Goal: Consume media (video, audio)

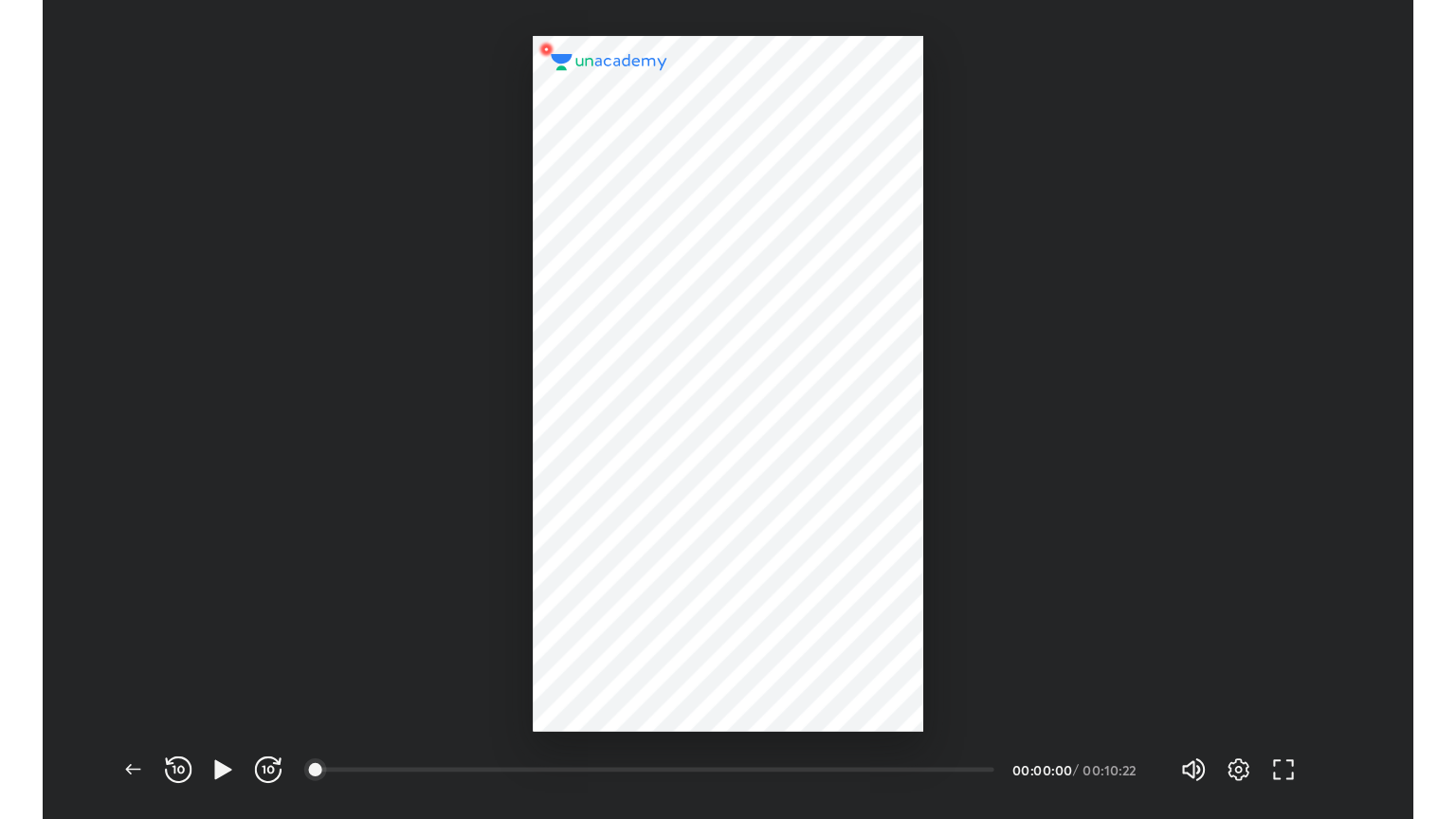
scroll to position [692, 1157]
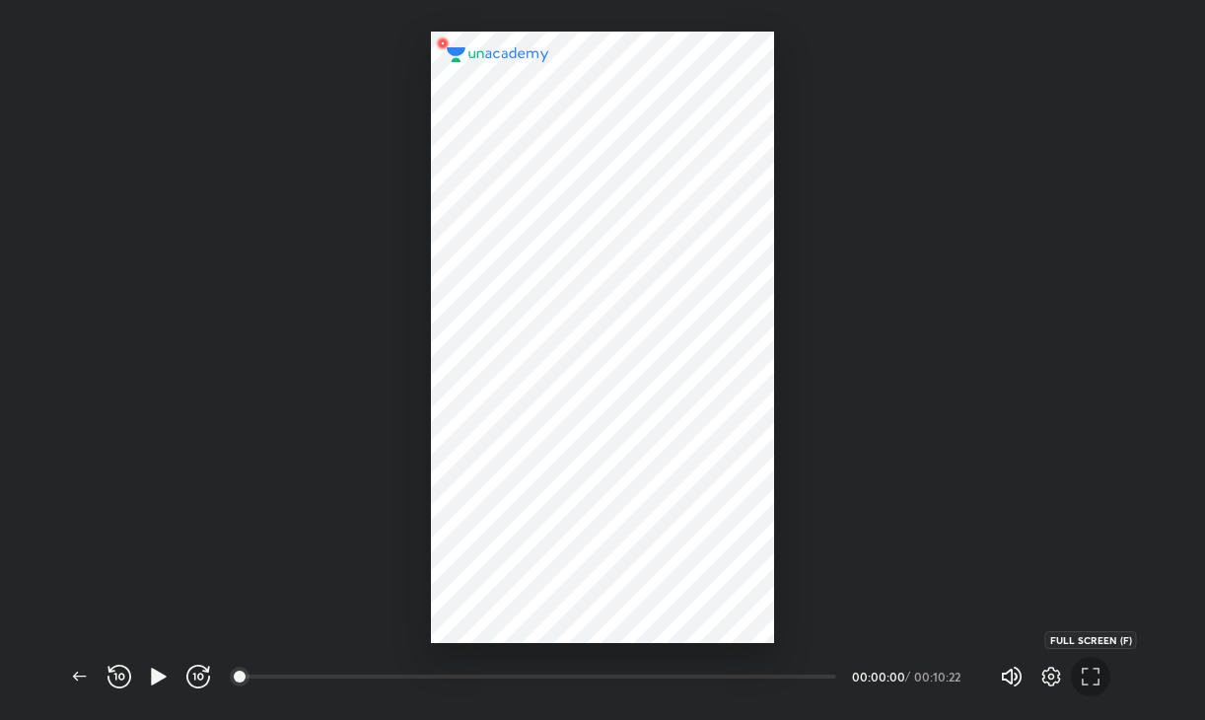
click at [1093, 680] on icon "button" at bounding box center [1091, 677] width 24 height 24
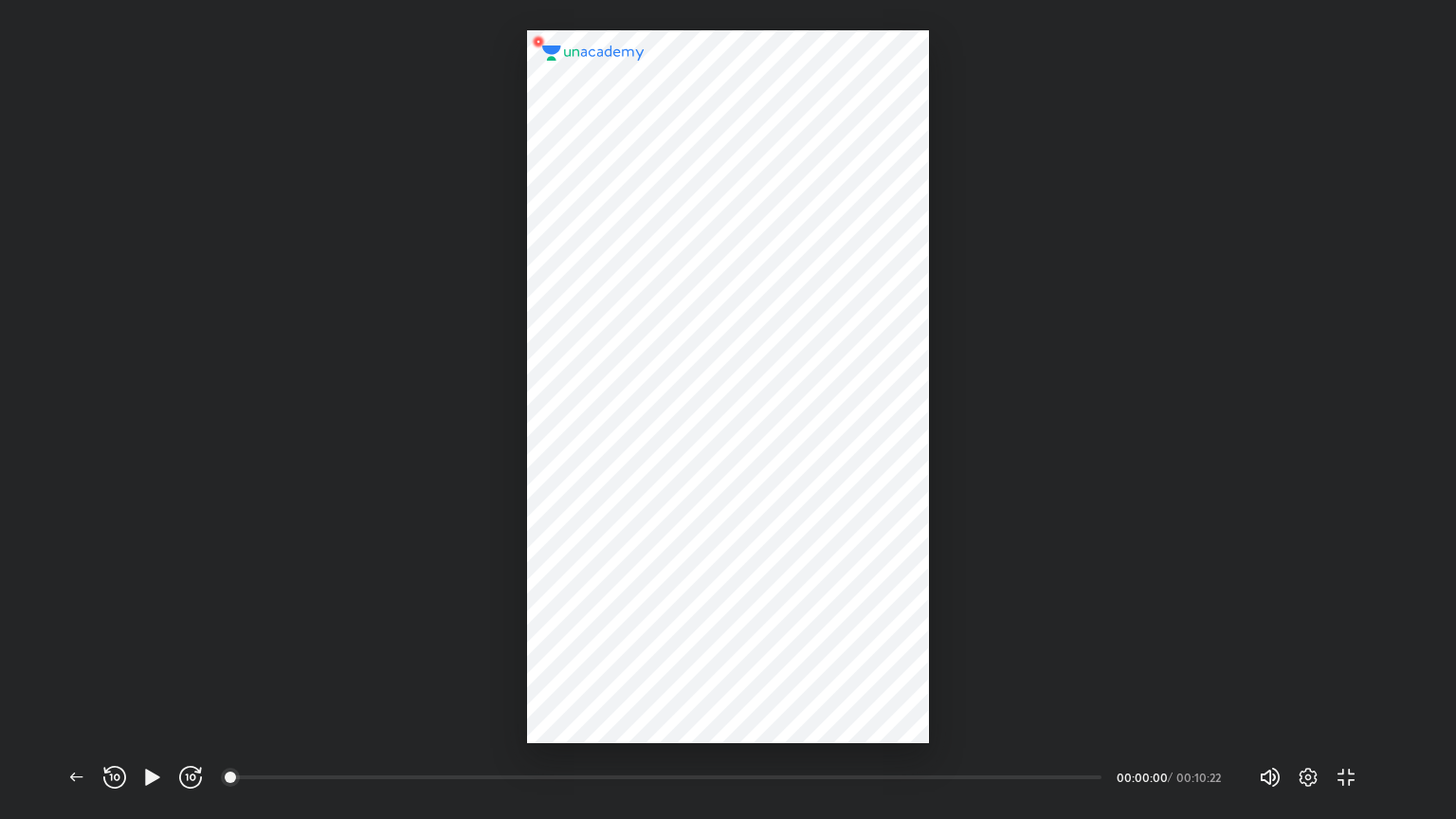
scroll to position [819, 1456]
click at [160, 691] on icon "button" at bounding box center [153, 778] width 23 height 23
click at [1157, 691] on icon "button" at bounding box center [1308, 778] width 23 height 23
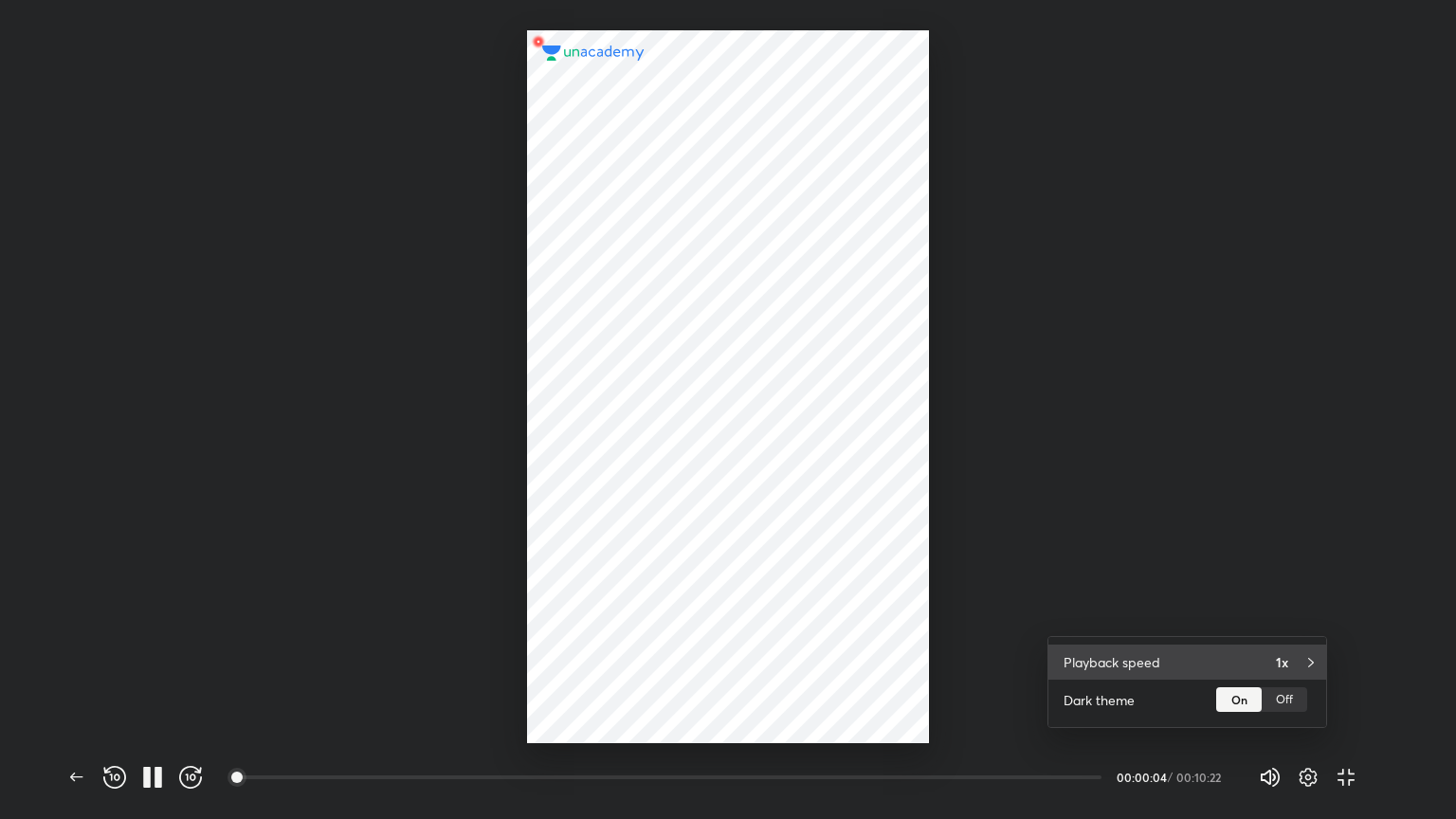
click at [1157, 667] on icon at bounding box center [1311, 663] width 15 height 15
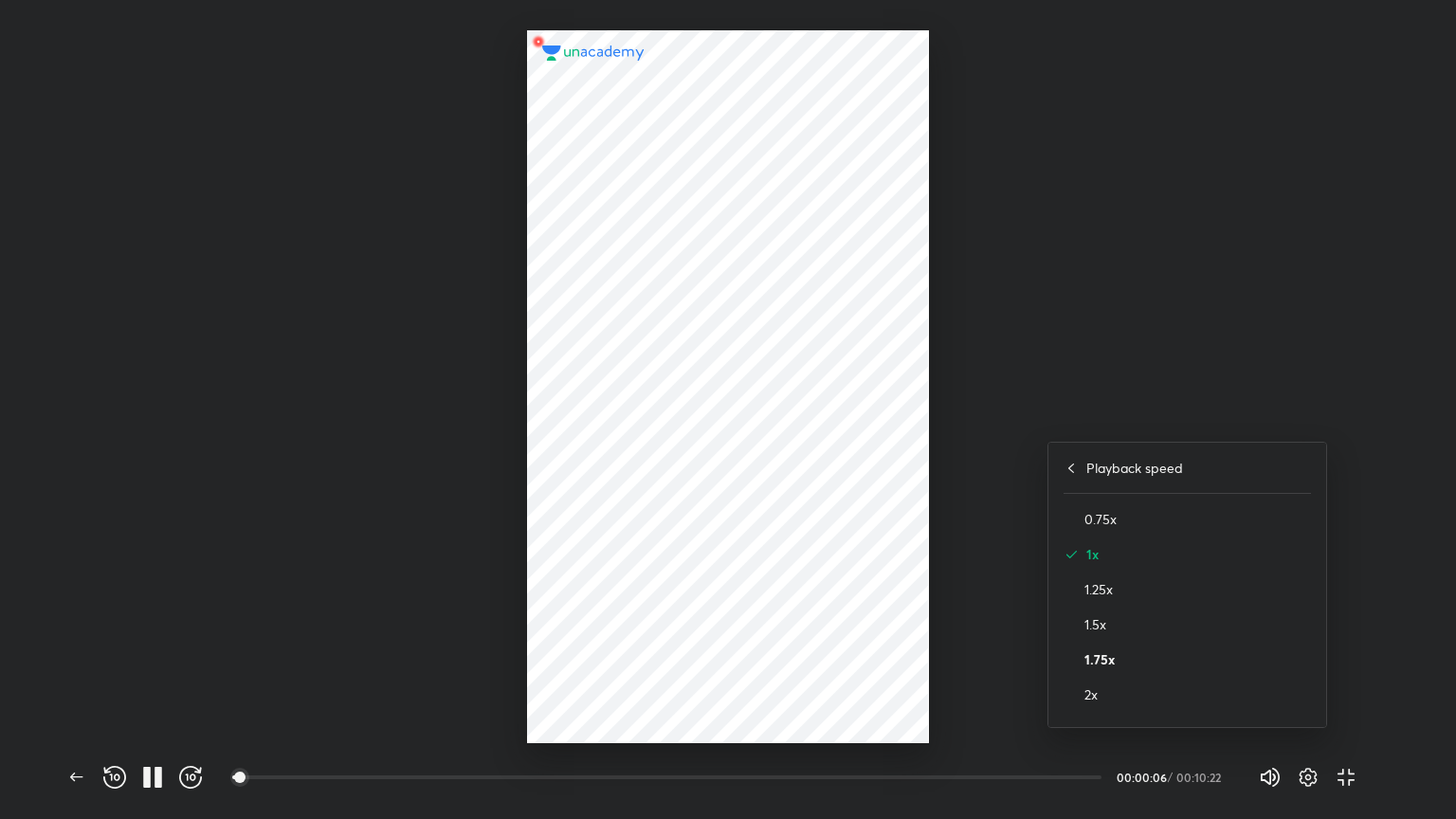
click at [1123, 657] on h4 "1.75x" at bounding box center [1197, 659] width 227 height 20
click at [1157, 454] on div at bounding box center [728, 410] width 1456 height 819
click at [1157, 691] on icon "button" at bounding box center [1308, 778] width 23 height 23
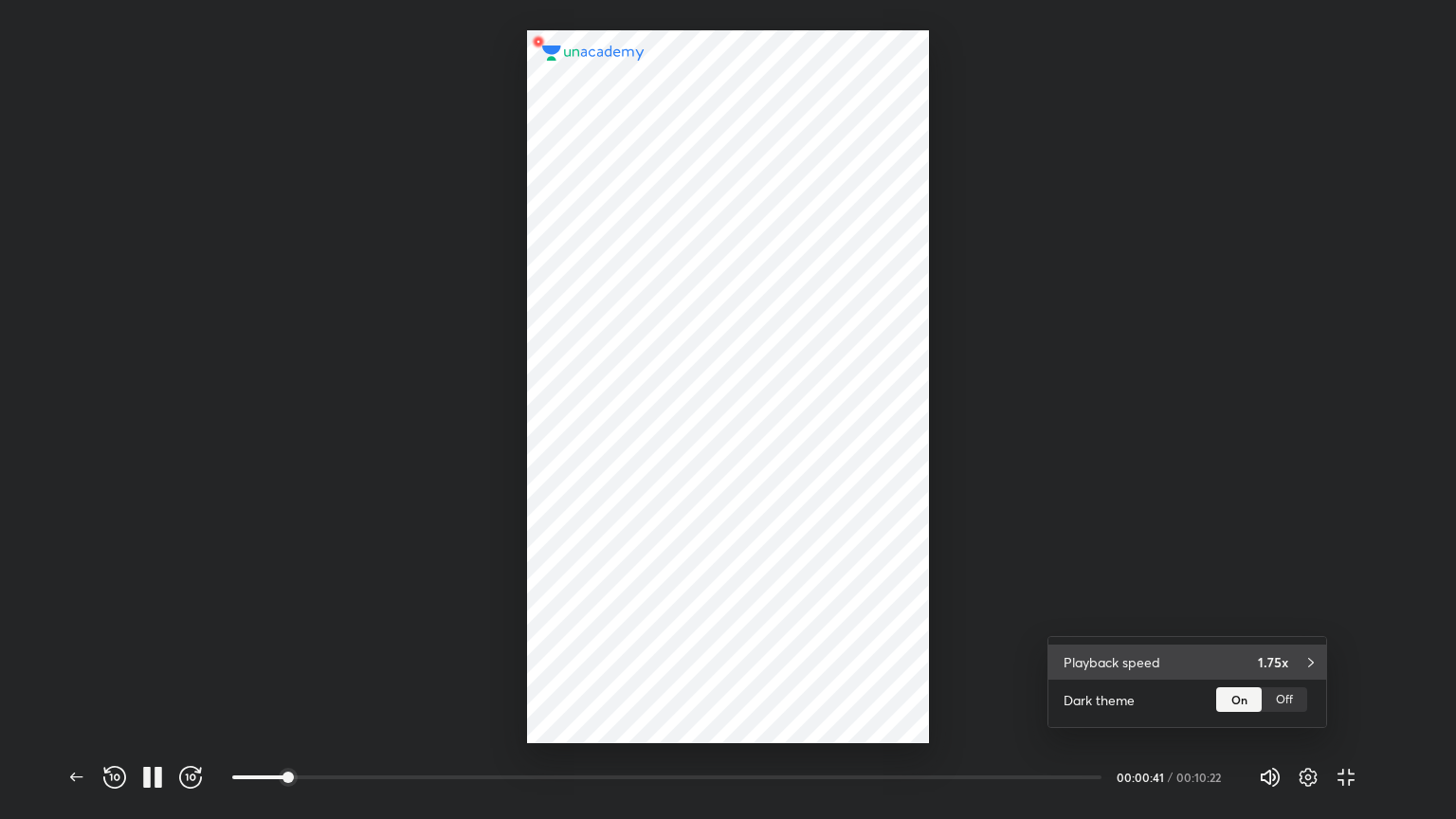
click at [1157, 657] on h4 "1.75x" at bounding box center [1273, 662] width 31 height 20
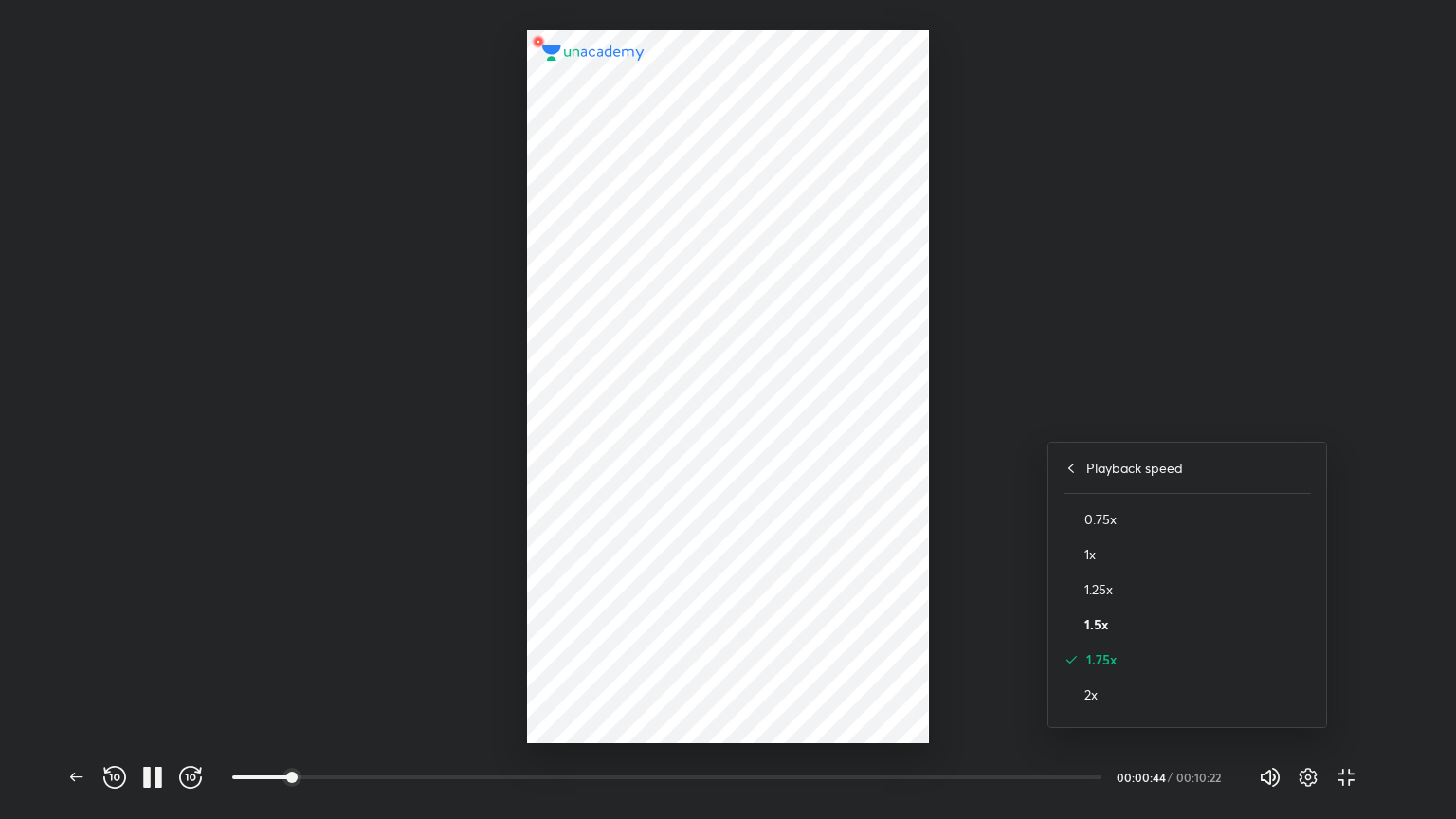
click at [1138, 626] on h4 "1.5x" at bounding box center [1197, 624] width 227 height 20
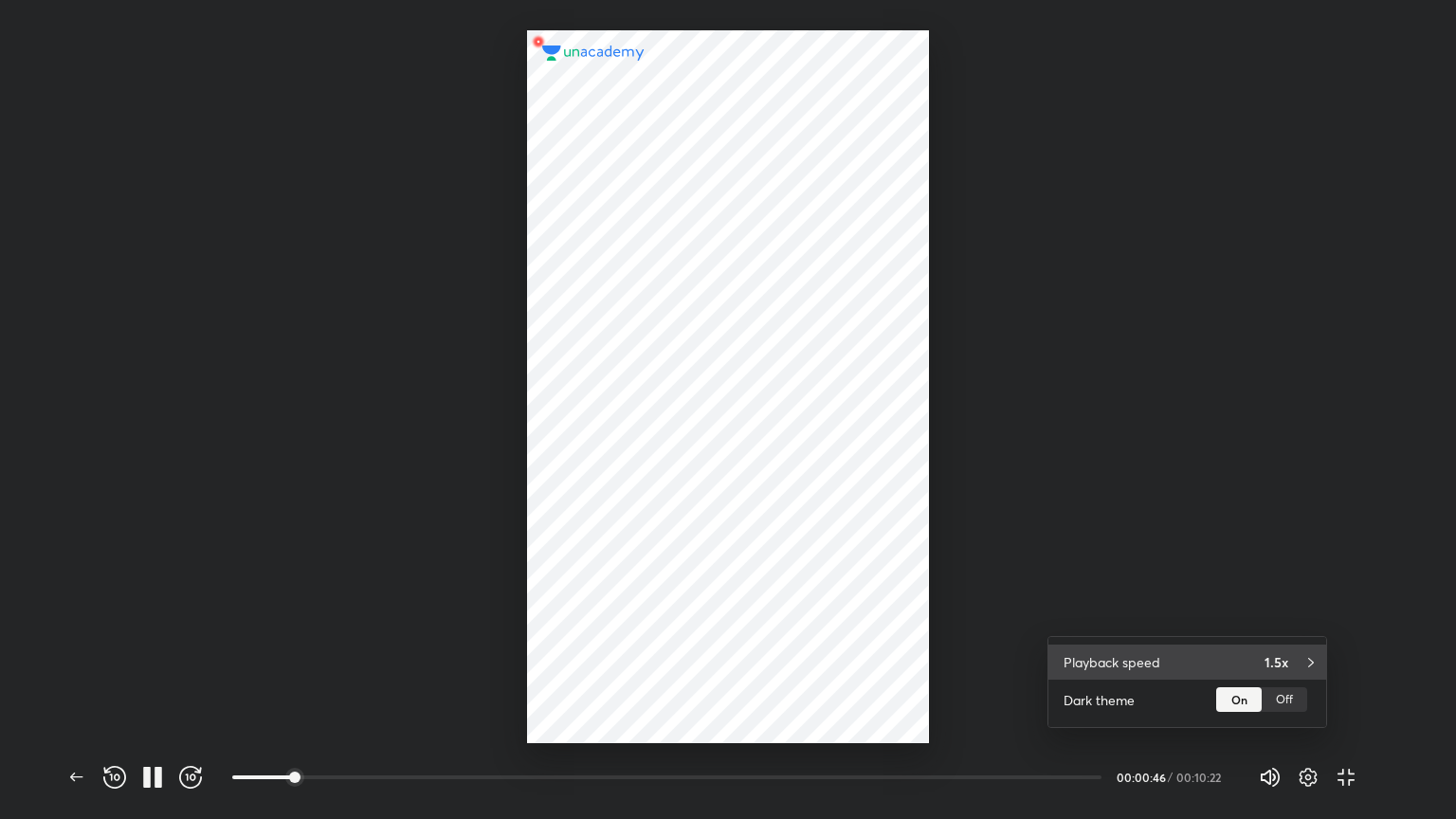
click at [1157, 667] on div "Playback speed 1.5x" at bounding box center [1187, 662] width 278 height 35
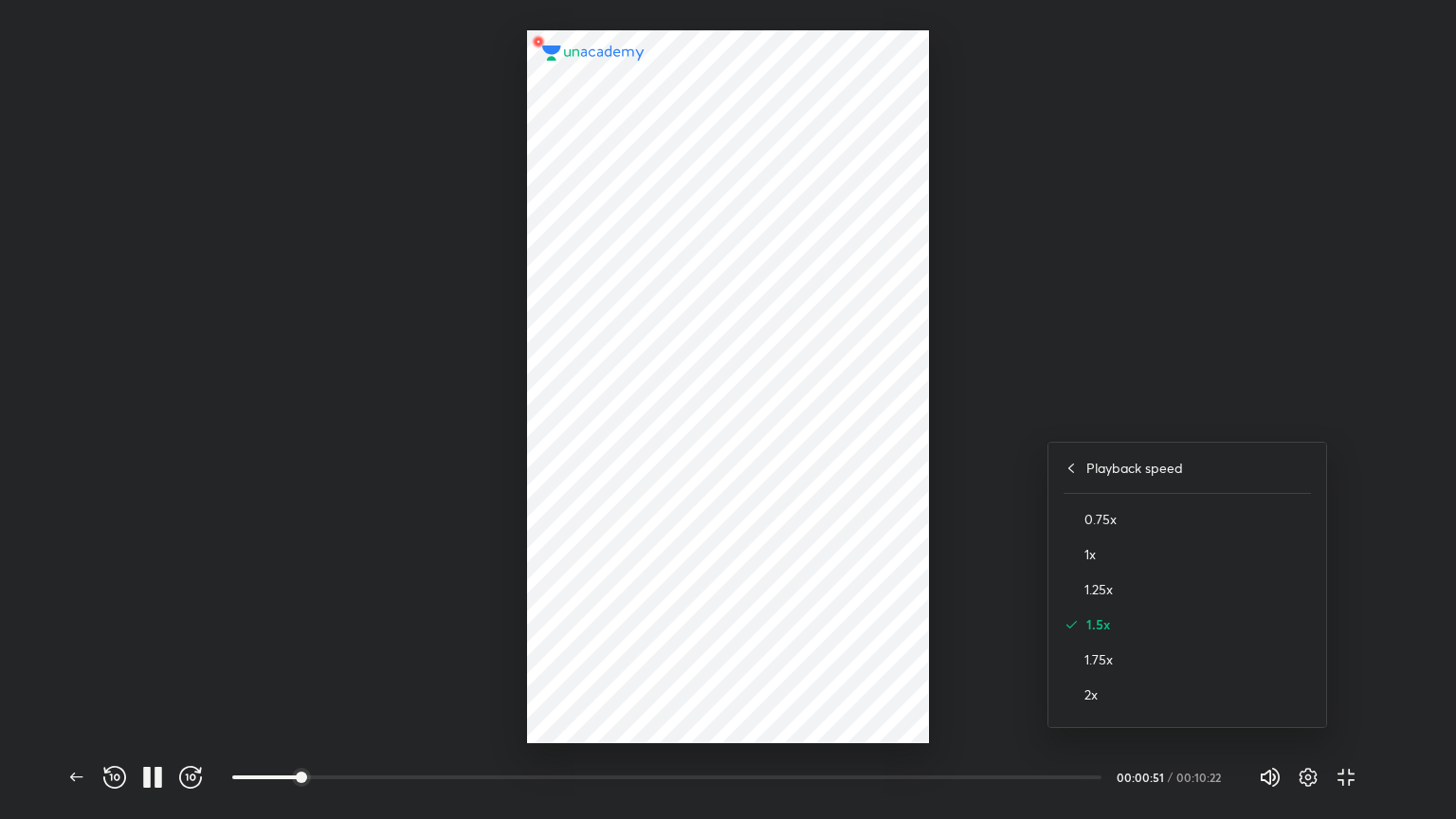
click at [1157, 373] on div at bounding box center [728, 410] width 1456 height 819
click at [1157, 691] on button "button" at bounding box center [1308, 777] width 37 height 37
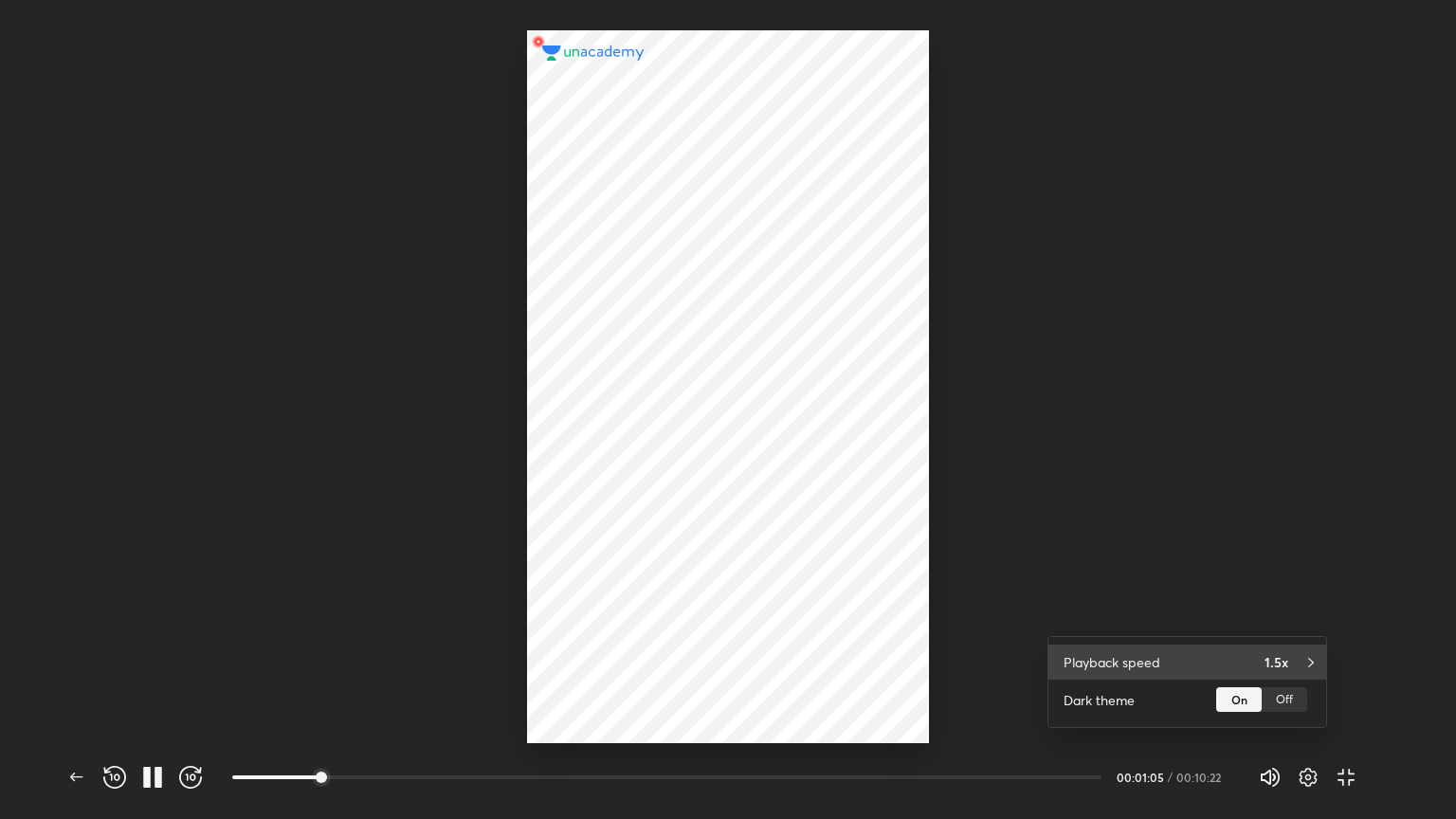
click at [1157, 653] on h4 "1.5x" at bounding box center [1276, 662] width 24 height 20
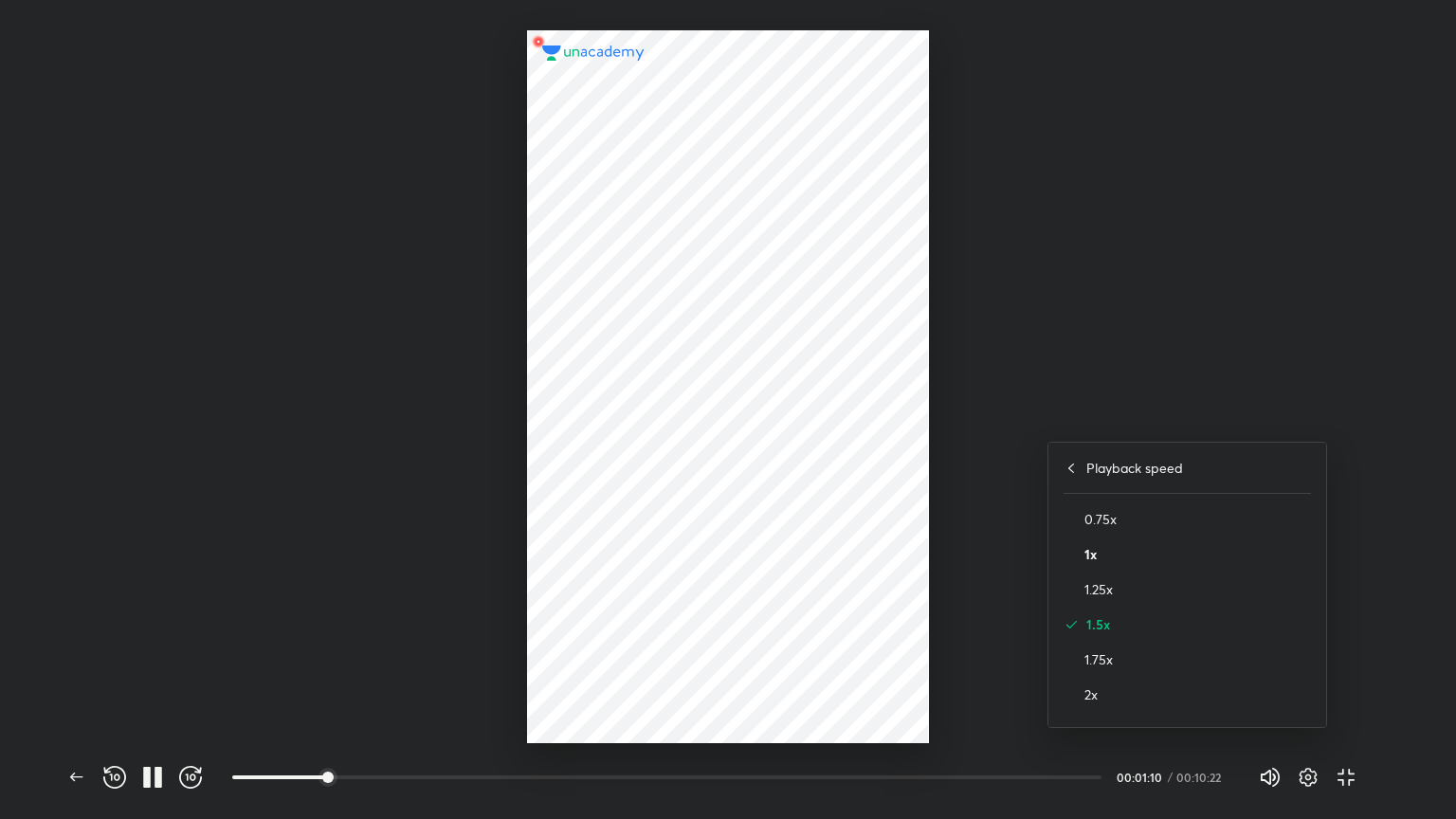
click at [1090, 544] on h4 "1x" at bounding box center [1197, 554] width 227 height 20
click at [1157, 391] on div at bounding box center [728, 410] width 1456 height 819
click at [1157, 391] on div at bounding box center [728, 371] width 1456 height 743
click at [107, 691] on icon "button" at bounding box center [115, 778] width 23 height 23
click at [1157, 691] on icon "button" at bounding box center [1308, 778] width 23 height 23
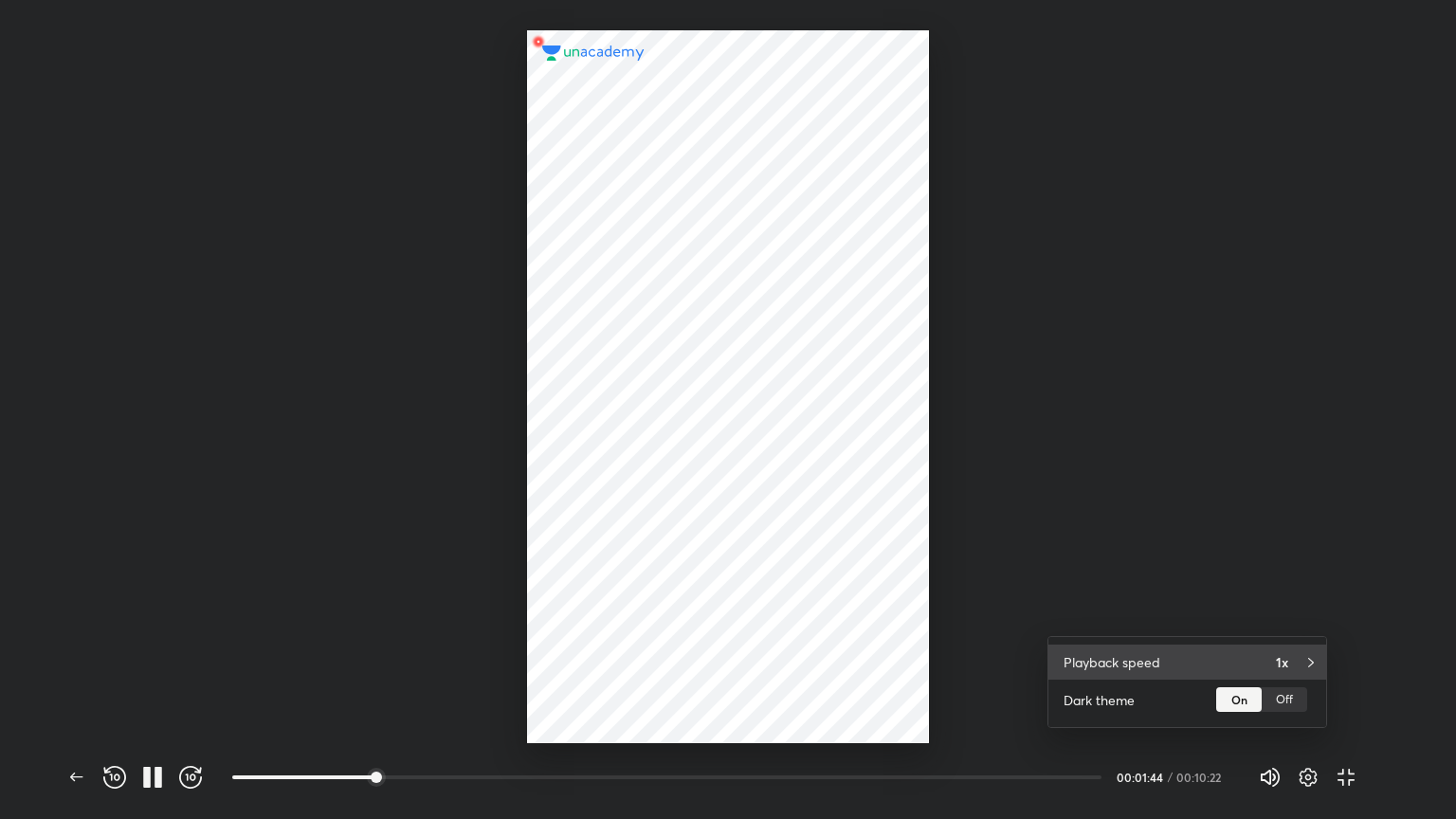
click at [1157, 669] on icon at bounding box center [1311, 663] width 15 height 15
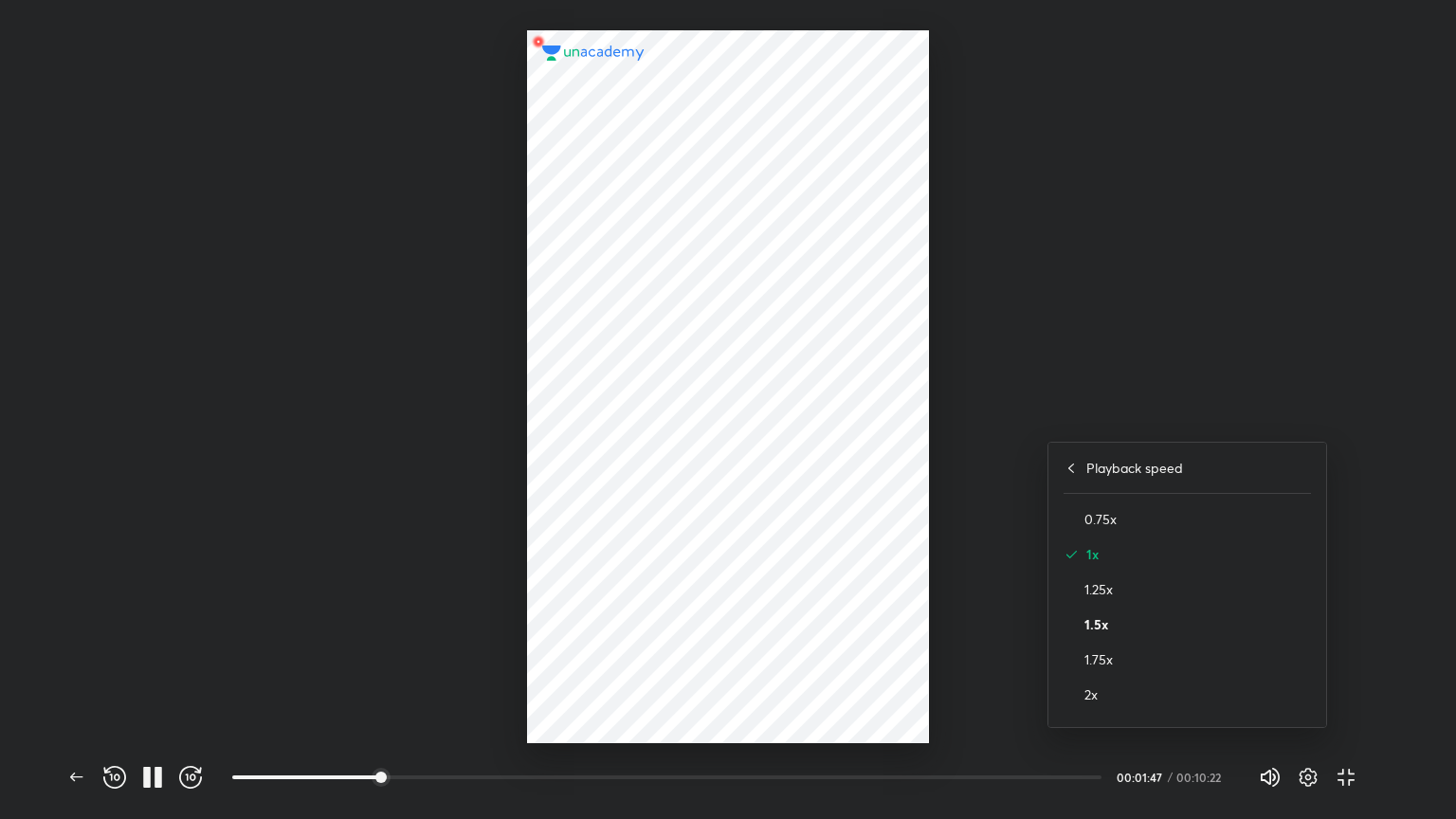
click at [1092, 616] on h4 "1.5x" at bounding box center [1197, 624] width 227 height 20
click at [1138, 437] on div at bounding box center [728, 410] width 1456 height 819
click at [1157, 691] on button "button" at bounding box center [1308, 777] width 37 height 37
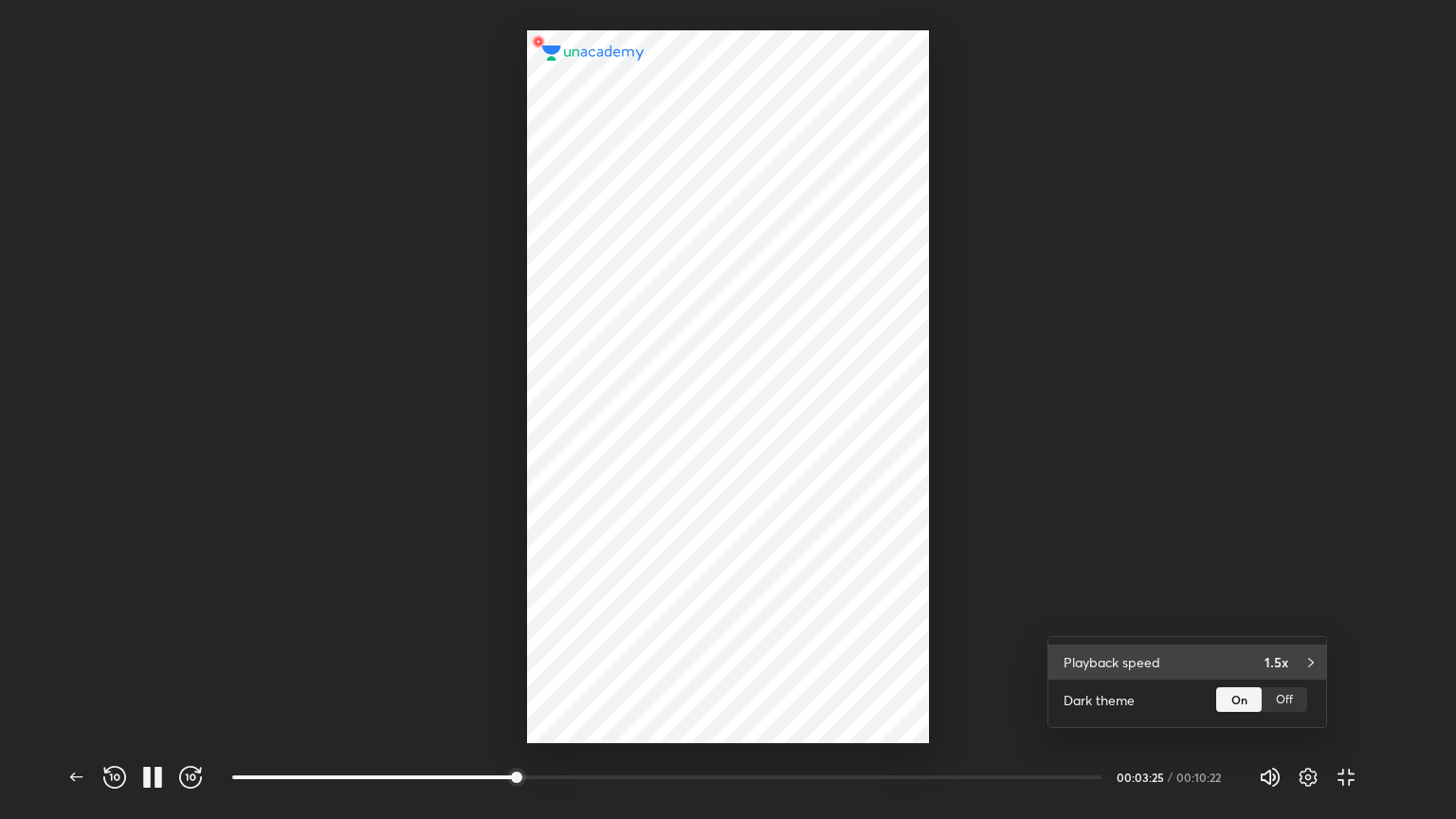
click at [1157, 671] on div "1.5x" at bounding box center [1288, 662] width 46 height 20
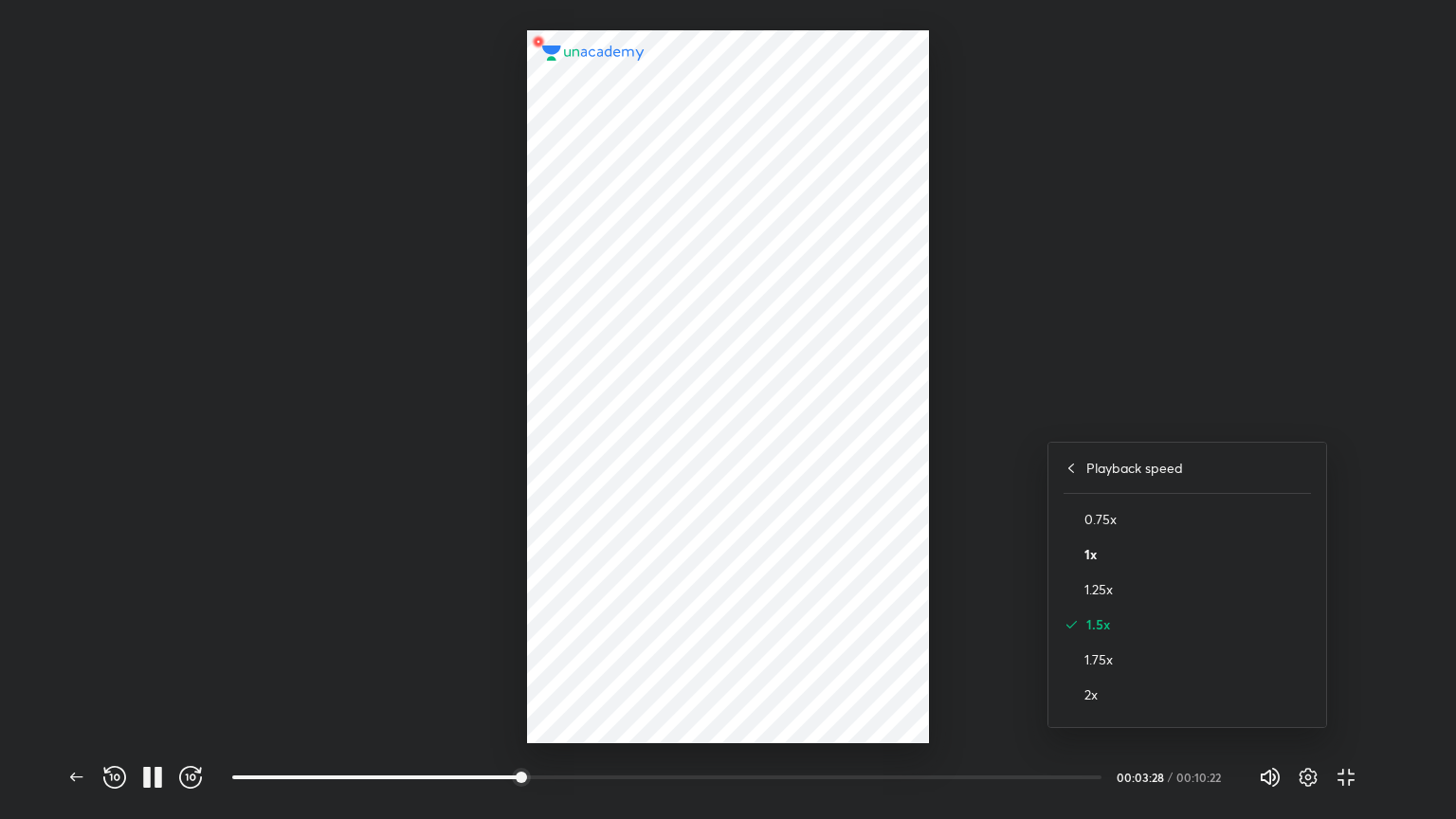
click at [1117, 561] on h4 "1x" at bounding box center [1197, 554] width 227 height 20
click at [831, 550] on div at bounding box center [728, 410] width 1456 height 819
click at [220, 655] on div at bounding box center [728, 371] width 1456 height 743
click at [248, 535] on div at bounding box center [728, 371] width 1456 height 743
click at [229, 622] on div at bounding box center [728, 371] width 1456 height 743
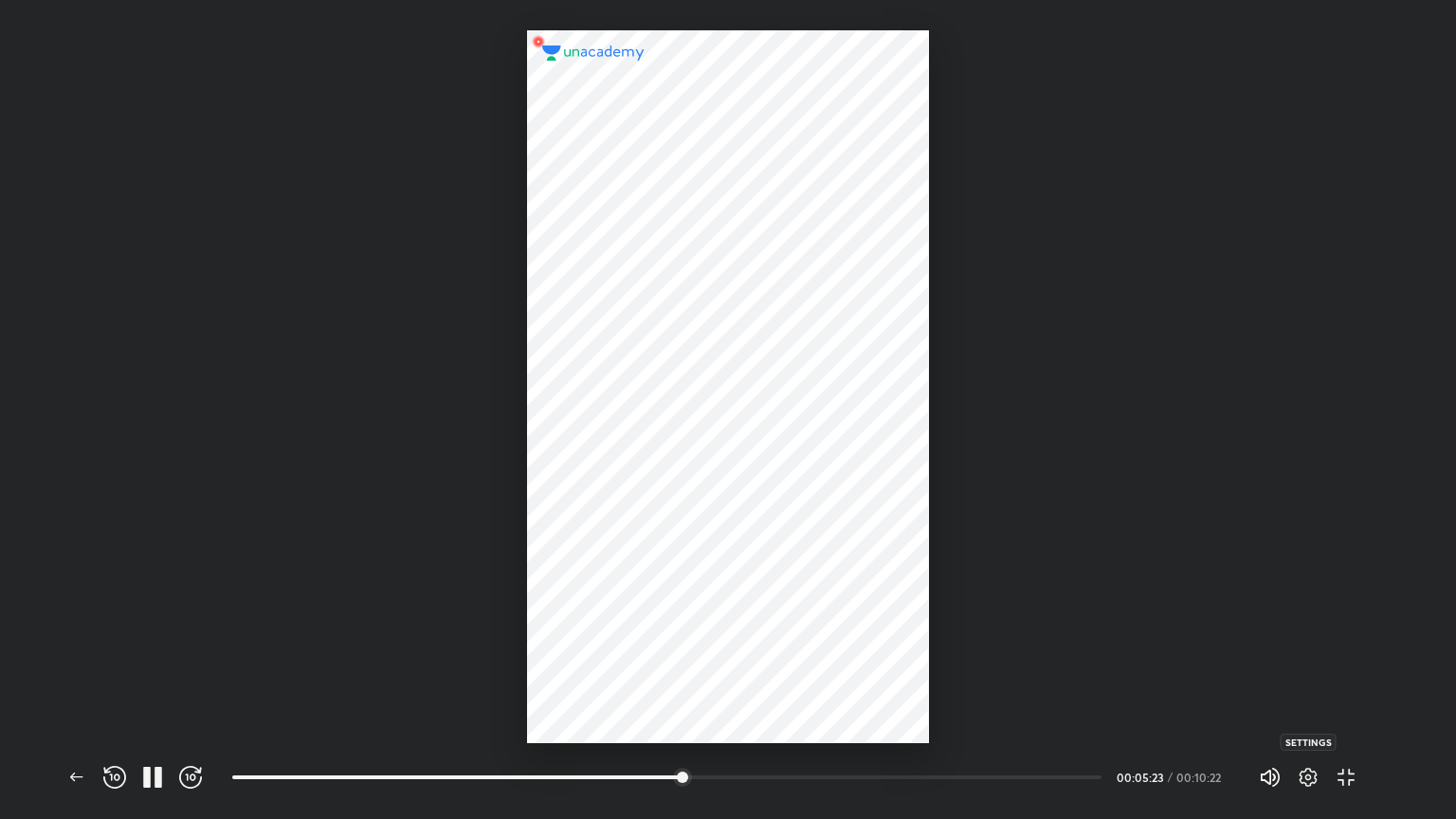
click at [1157, 691] on icon "button" at bounding box center [1308, 778] width 23 height 23
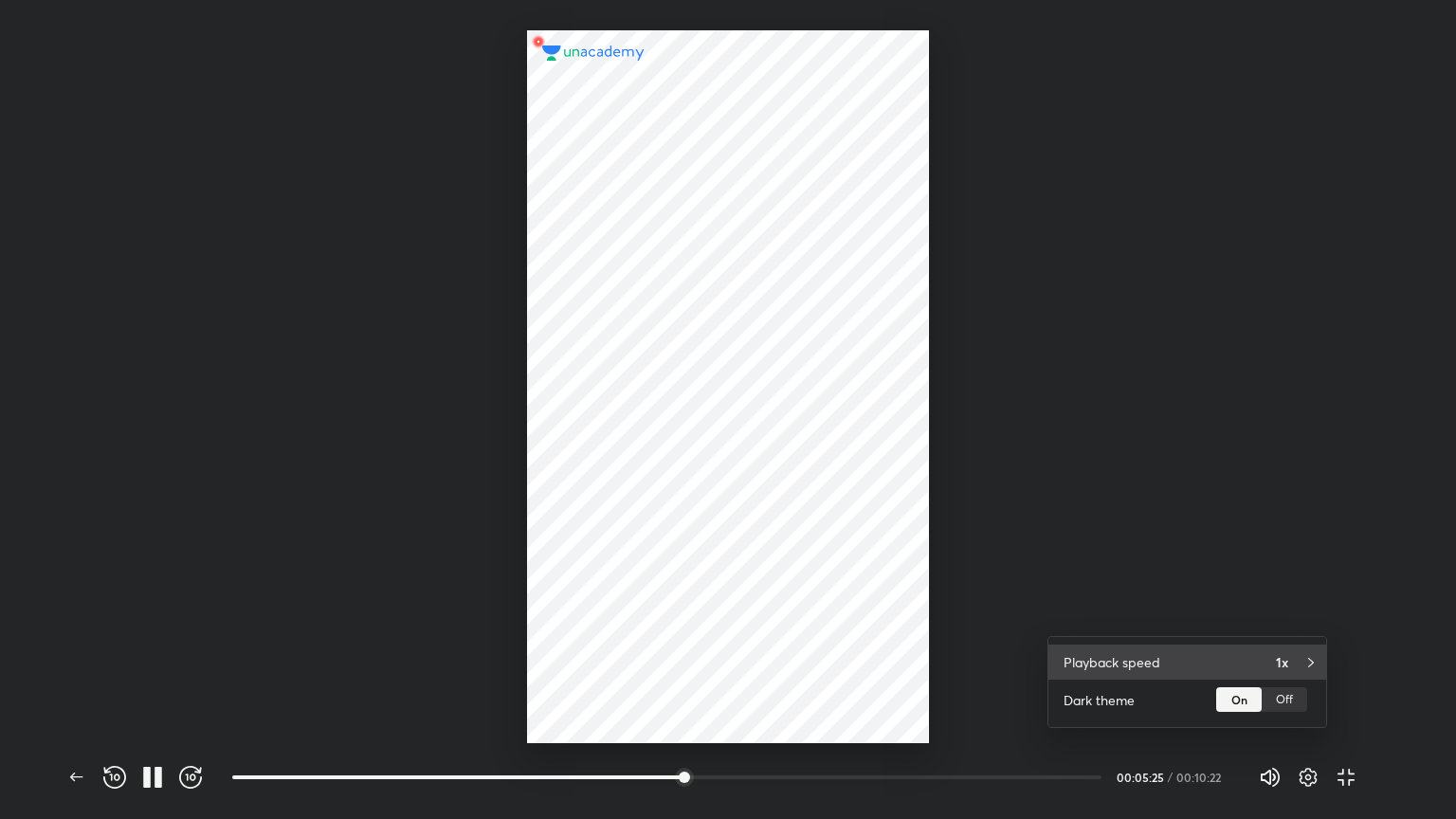
click at [1157, 675] on div "Playback speed 1x" at bounding box center [1187, 662] width 278 height 35
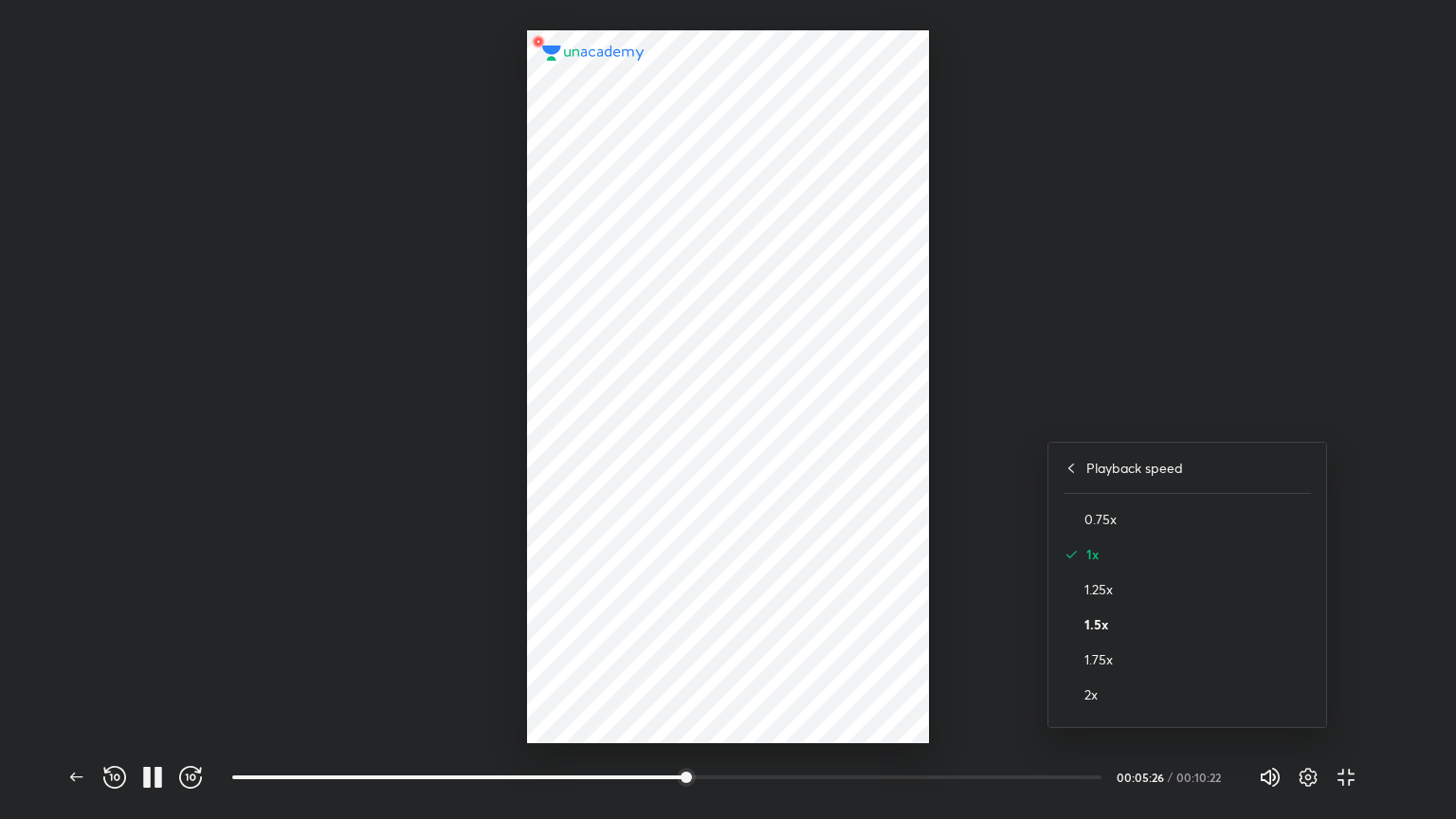
click at [1127, 629] on h4 "1.5x" at bounding box center [1197, 624] width 227 height 20
click at [1141, 448] on div at bounding box center [728, 410] width 1456 height 819
click at [98, 691] on button "button" at bounding box center [114, 777] width 37 height 37
click at [1157, 691] on button "button" at bounding box center [1308, 777] width 37 height 37
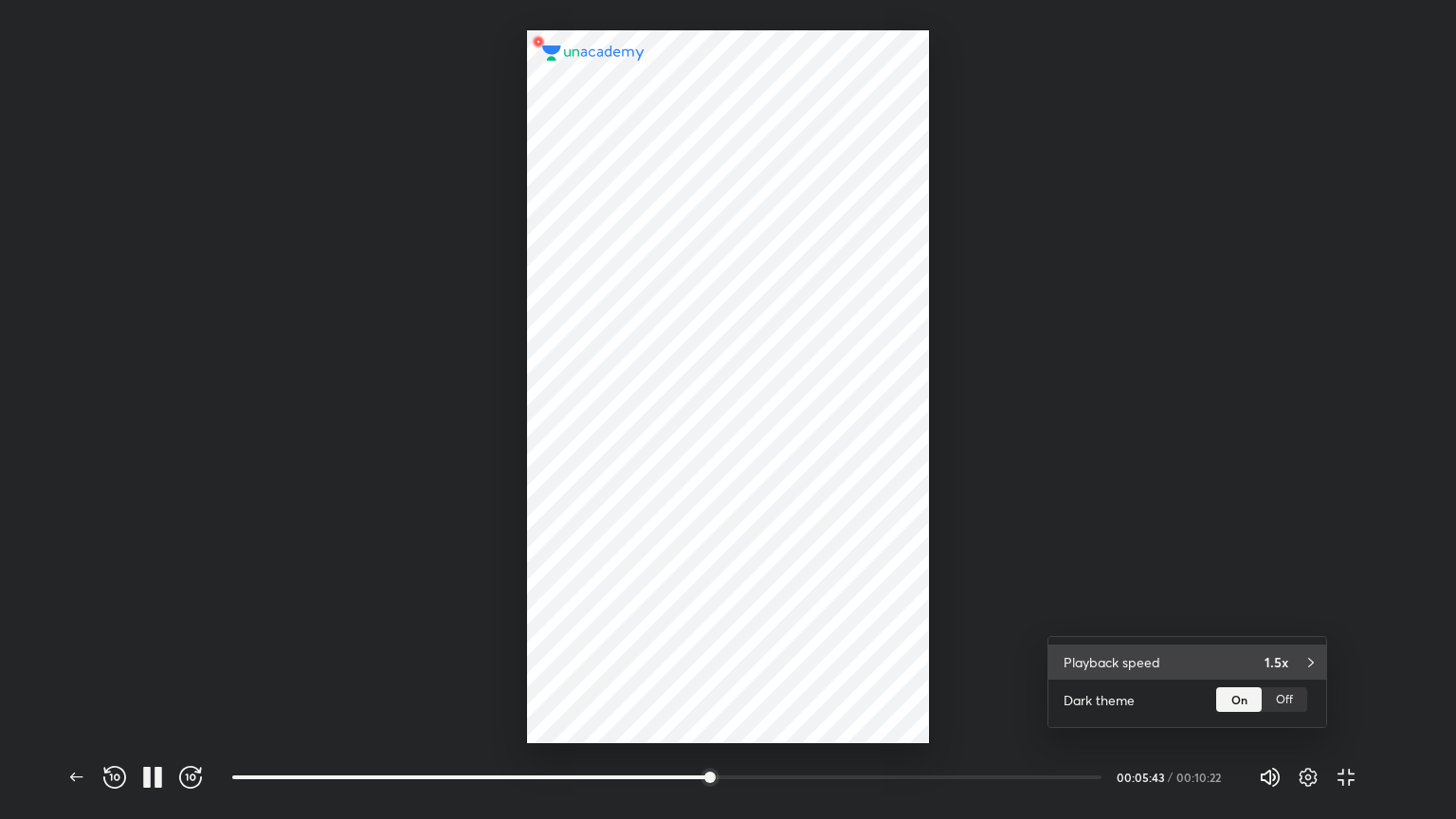
click at [1157, 673] on div "Playback speed 1.5x" at bounding box center [1187, 662] width 278 height 35
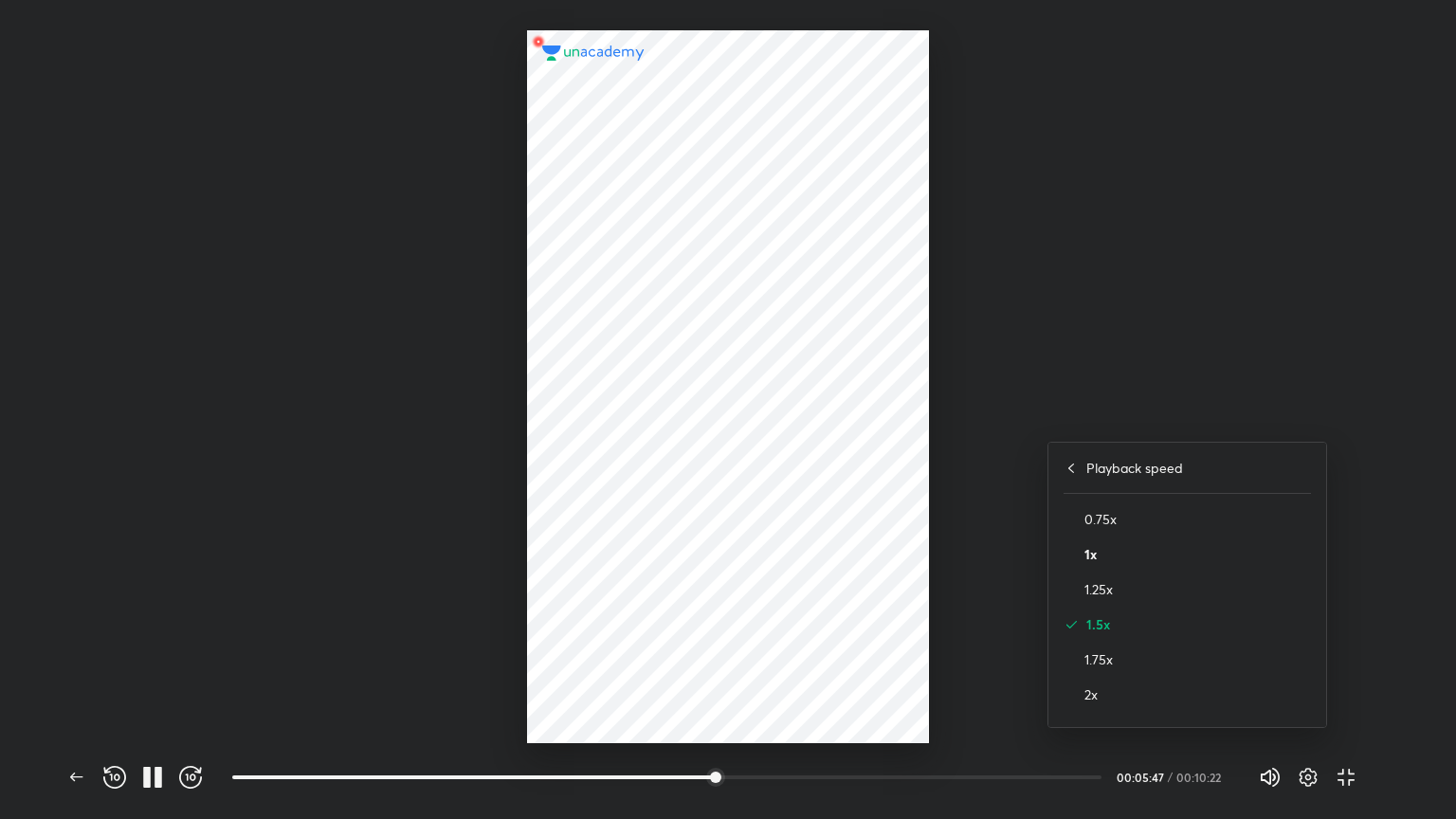
click at [1120, 552] on h4 "1x" at bounding box center [1197, 554] width 227 height 20
click at [1157, 402] on div at bounding box center [728, 410] width 1456 height 819
click at [1157, 691] on icon "button" at bounding box center [1308, 778] width 23 height 23
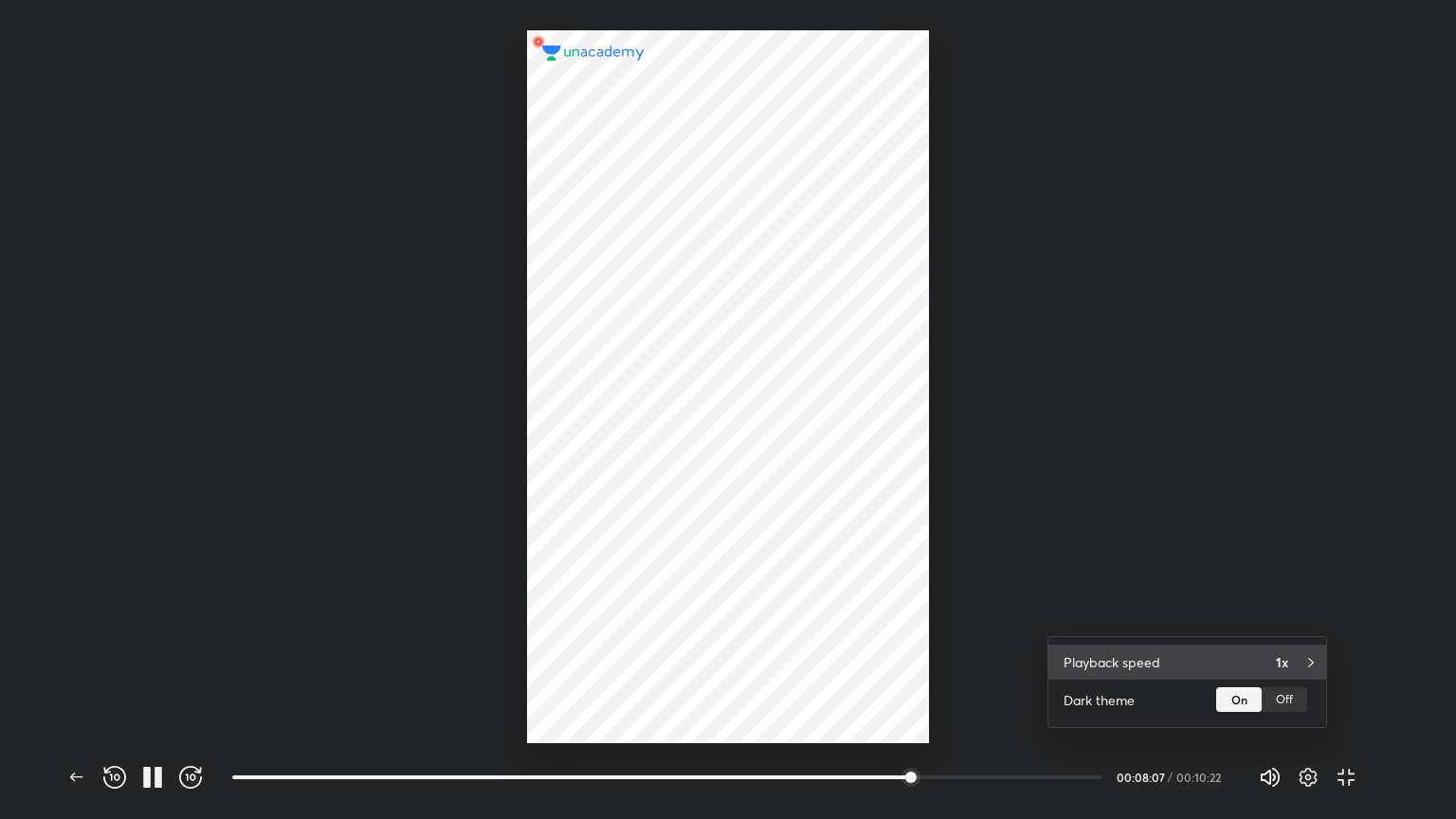
click at [1157, 657] on div "Playback speed 1x" at bounding box center [1187, 662] width 278 height 35
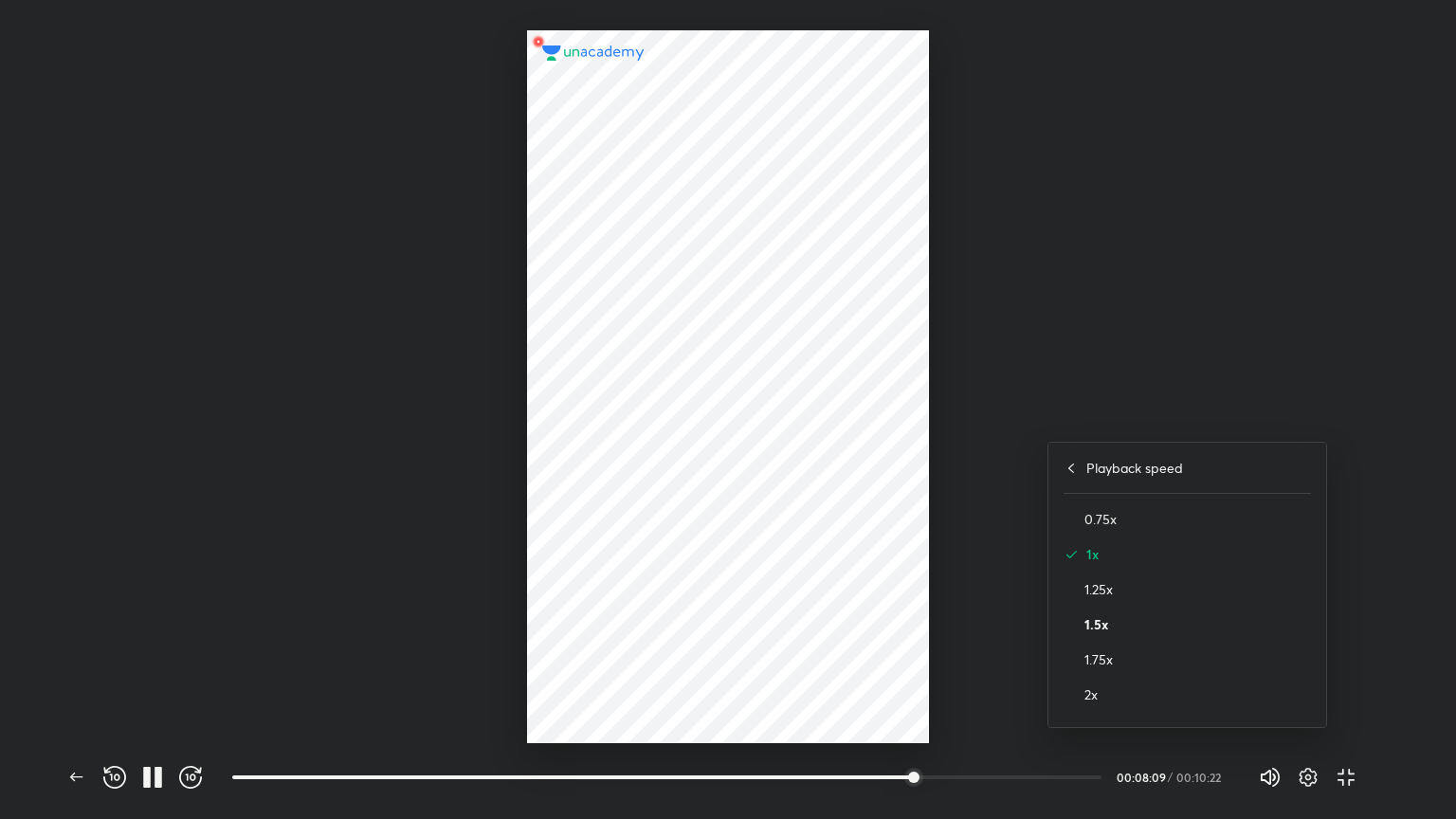
click at [1122, 618] on h4 "1.5x" at bounding box center [1197, 624] width 227 height 20
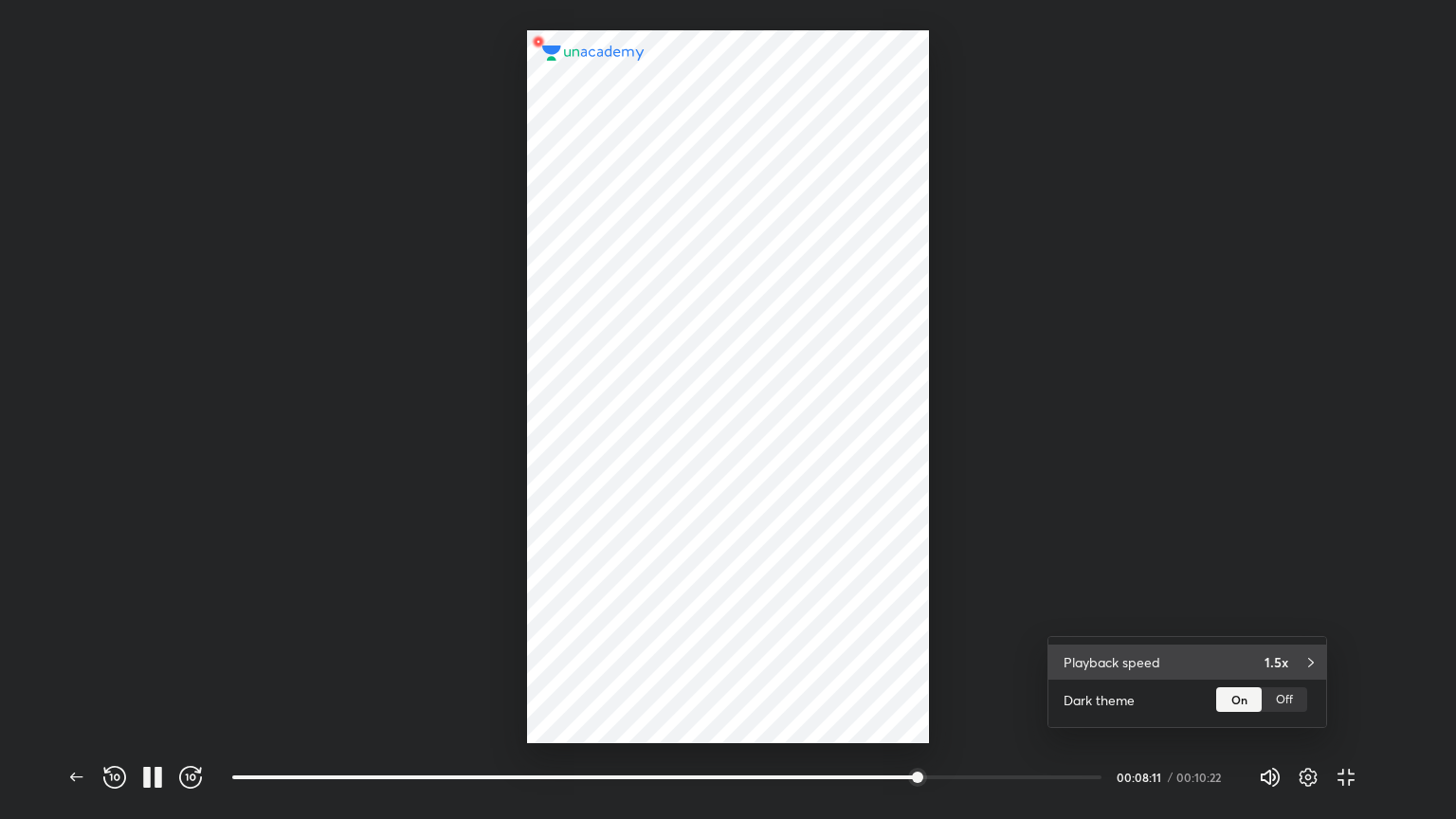
click at [1157, 671] on div "Playback speed 1.5x" at bounding box center [1187, 662] width 278 height 35
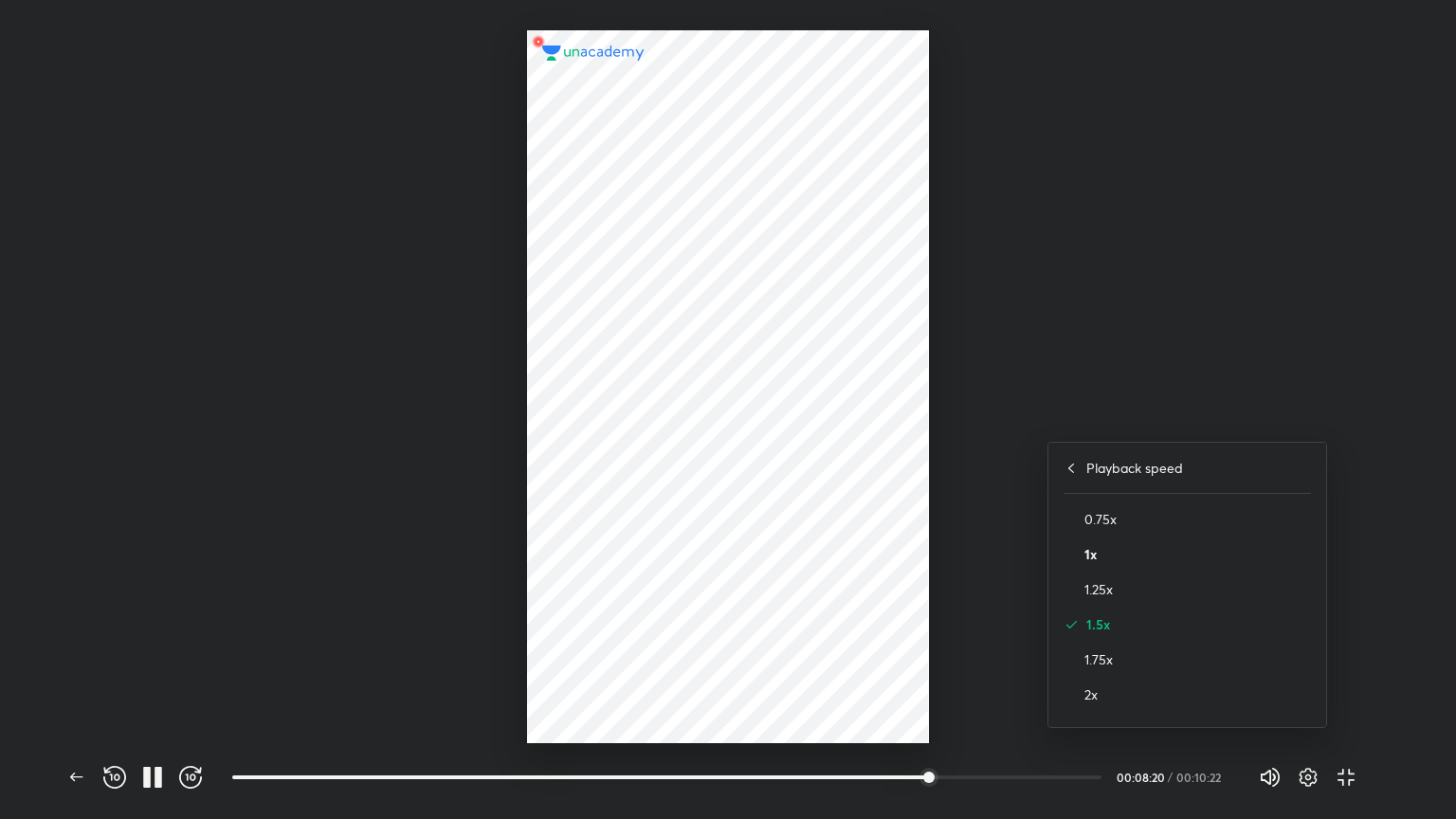
click at [1101, 561] on h4 "1x" at bounding box center [1197, 554] width 227 height 20
click at [1140, 501] on div at bounding box center [728, 410] width 1456 height 819
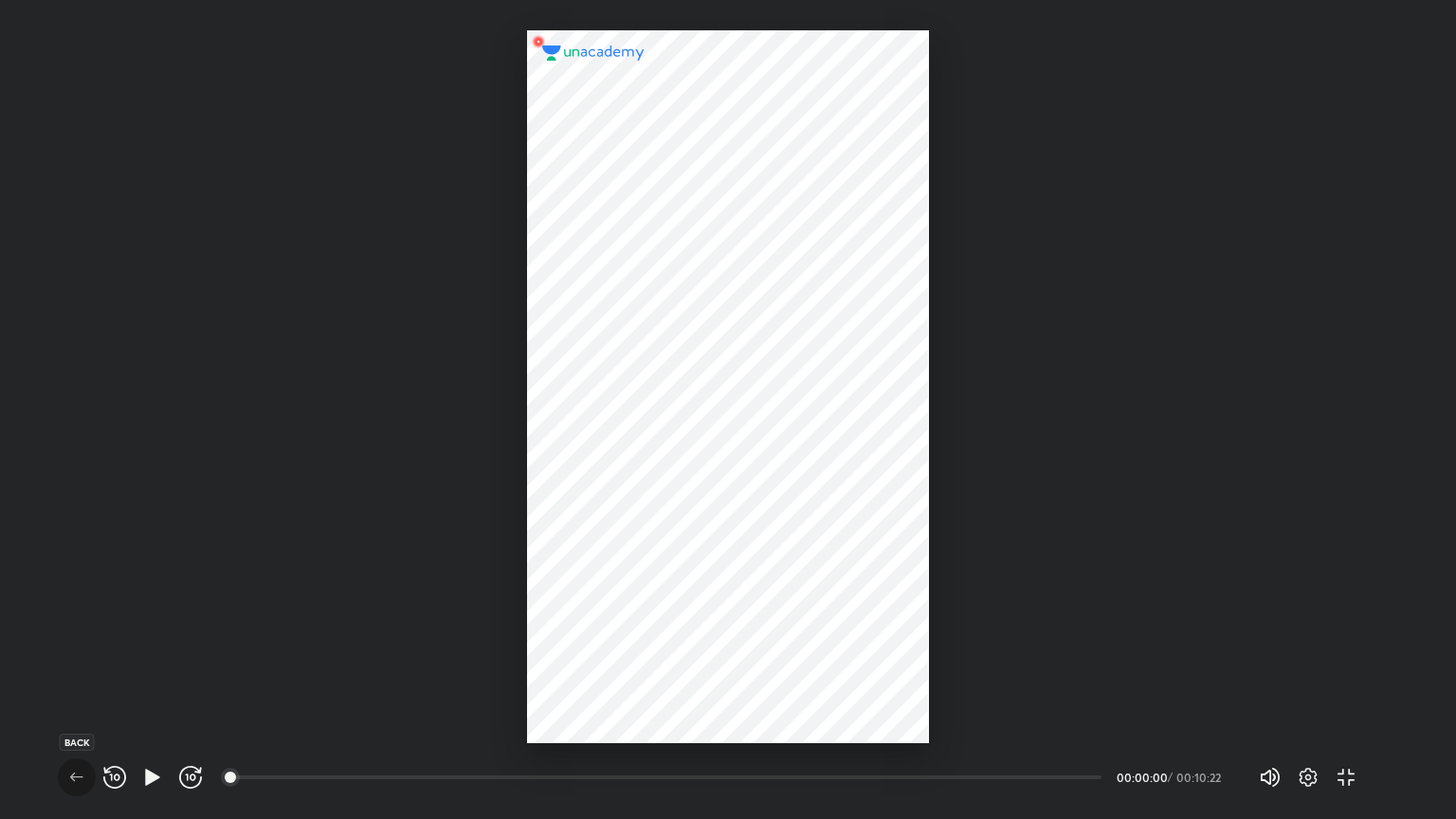
click at [70, 691] on icon "button" at bounding box center [77, 778] width 23 height 23
